Goal: Task Accomplishment & Management: Use online tool/utility

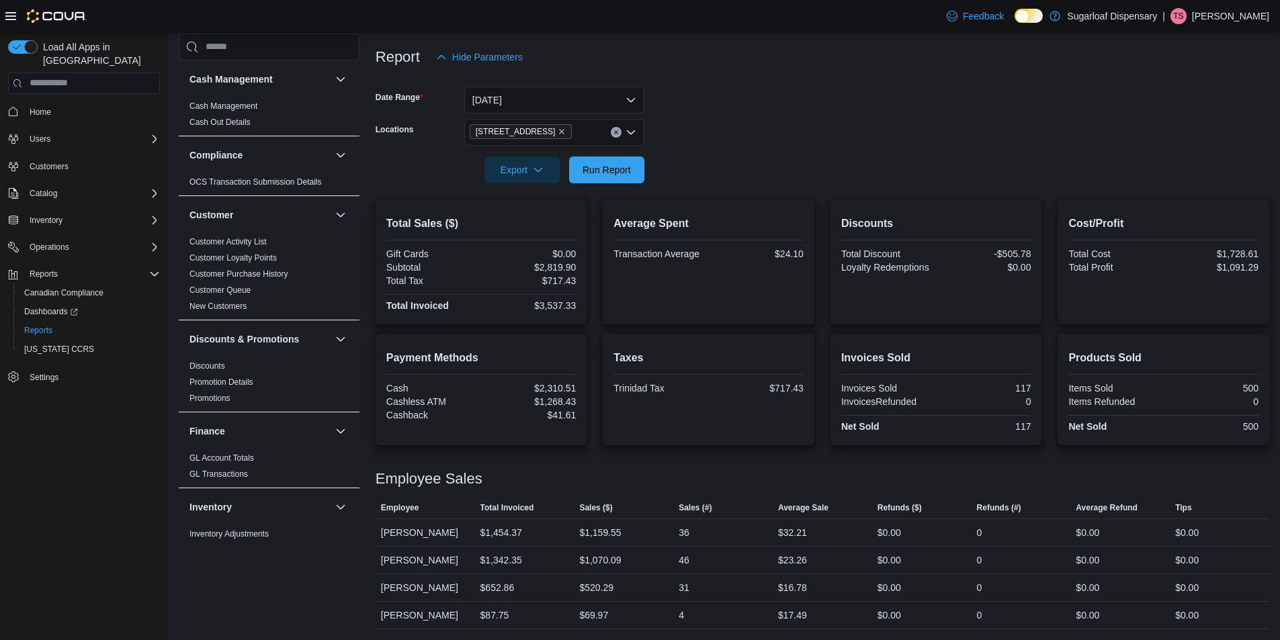
scroll to position [154, 0]
click at [620, 174] on span "Run Report" at bounding box center [607, 169] width 48 height 13
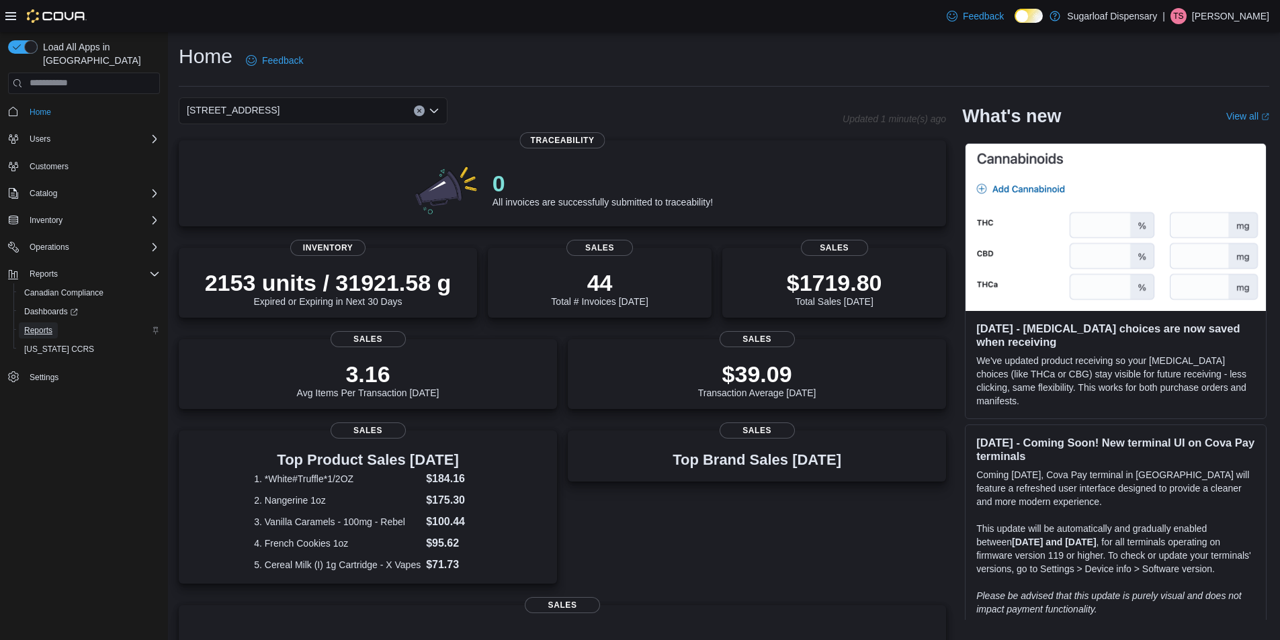
click at [36, 325] on span "Reports" at bounding box center [38, 330] width 28 height 11
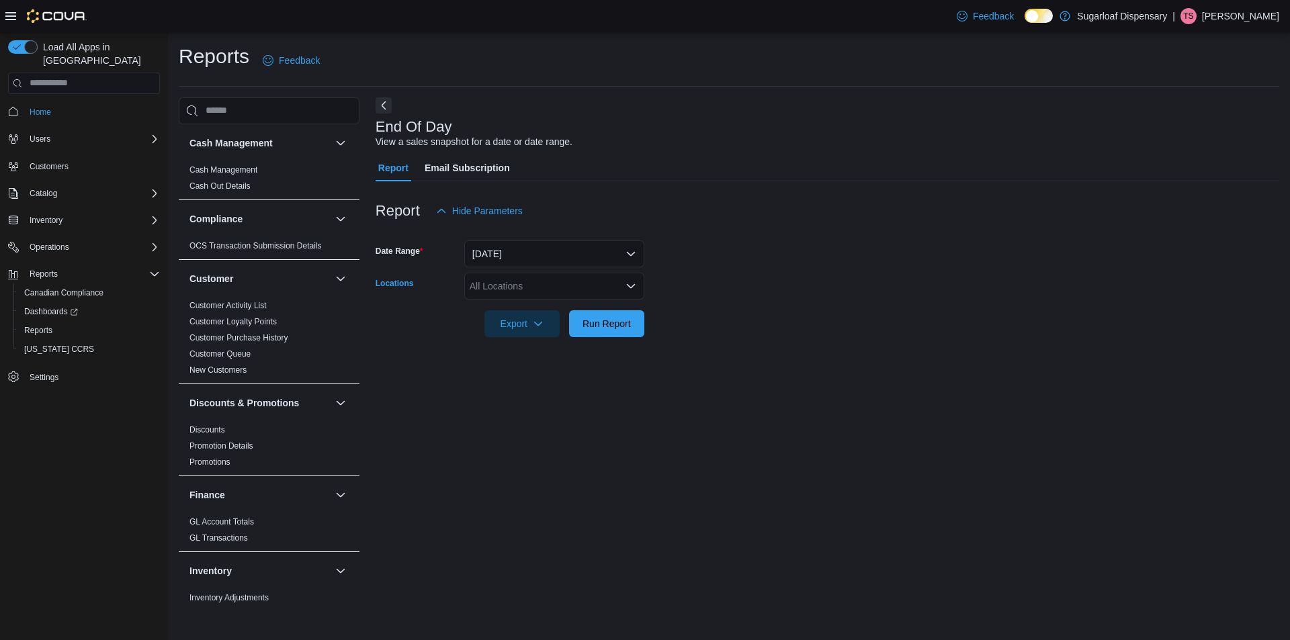
click at [501, 292] on div "All Locations" at bounding box center [554, 286] width 180 height 27
click at [551, 351] on span "411 N Commercial St." at bounding box center [539, 347] width 93 height 13
click at [765, 319] on form "Date Range Today Locations 411 N Commercial St. Export Run Report" at bounding box center [828, 280] width 904 height 113
click at [616, 318] on span "Run Report" at bounding box center [607, 323] width 48 height 13
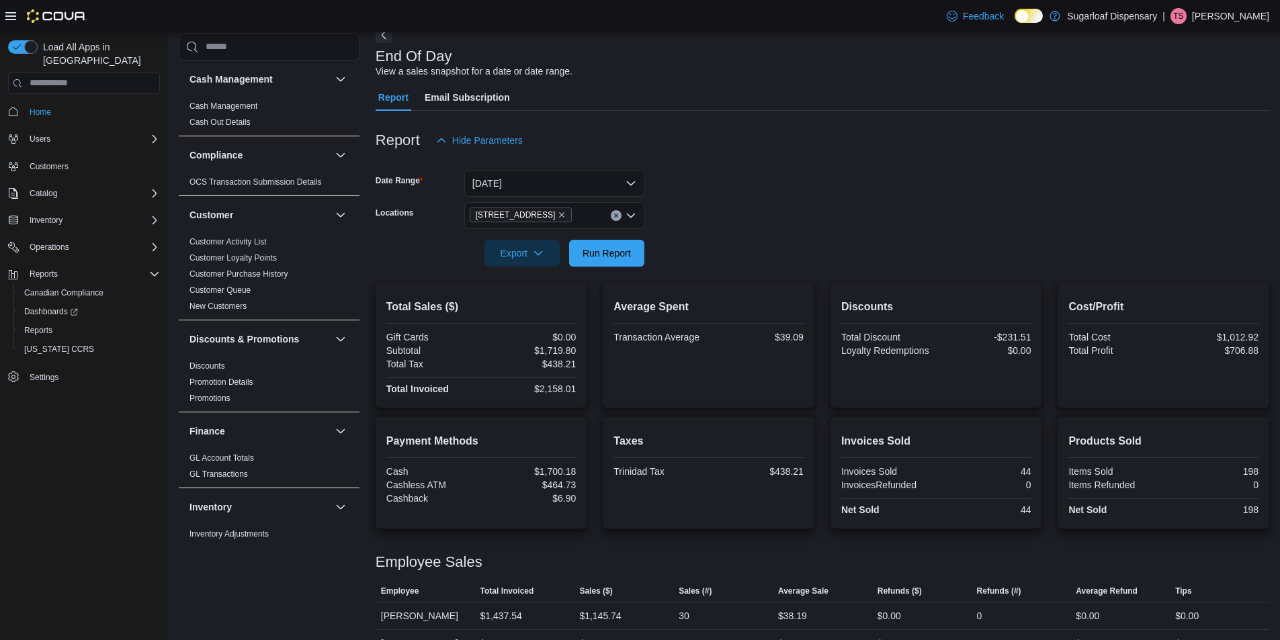
scroll to position [99, 0]
